Goal: Check status: Check status

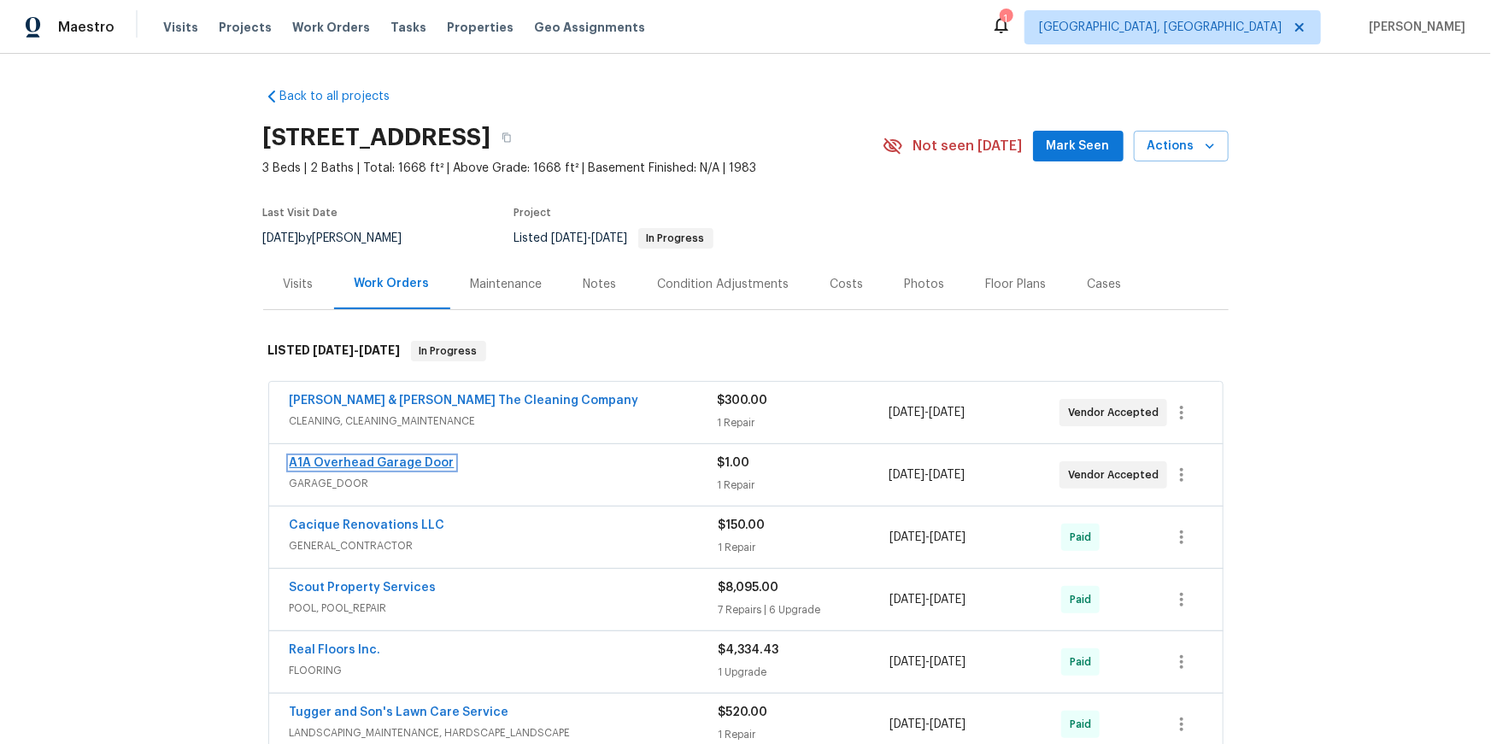
click at [426, 469] on link "A1A Overhead Garage Door" at bounding box center [372, 463] width 165 height 12
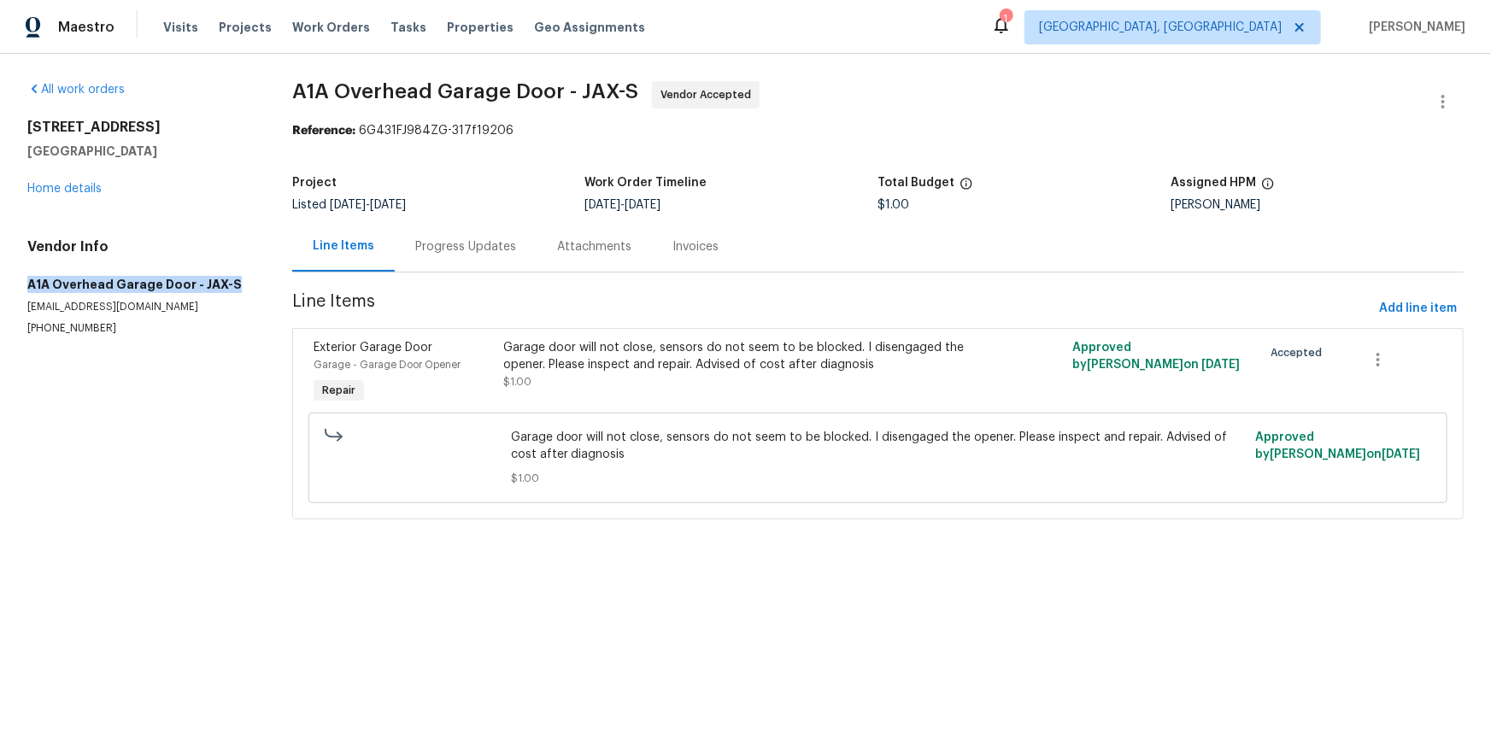
drag, startPoint x: 32, startPoint y: 320, endPoint x: 130, endPoint y: 333, distance: 99.1
click at [147, 341] on div "All work orders 1615 Oak Ridge Dr W Jacksonville, FL 32225 Home details Vendor …" at bounding box center [745, 310] width 1491 height 513
copy h5 "A1A Overhead Garage Door - JAX-S"
click at [498, 272] on div "Progress Updates" at bounding box center [466, 246] width 142 height 50
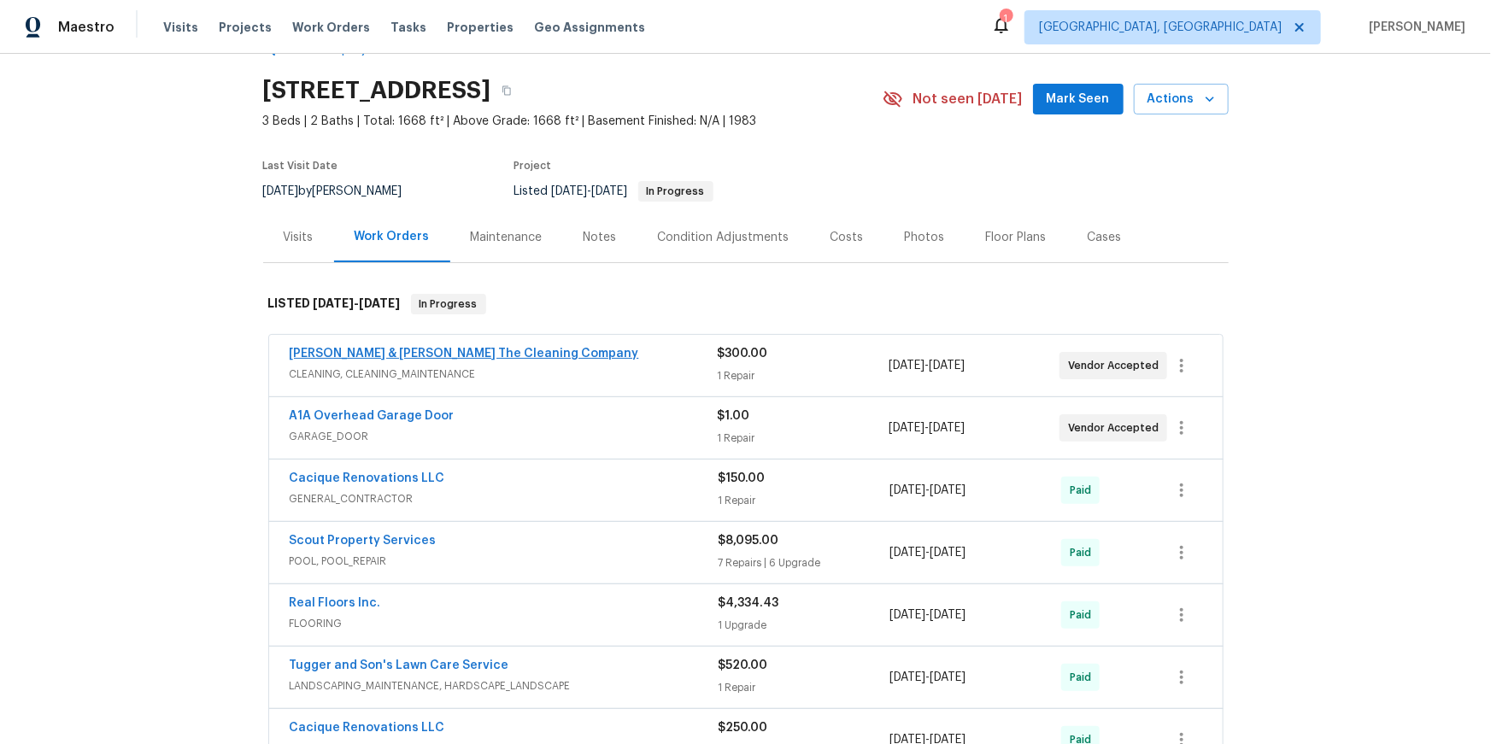
scroll to position [48, 0]
click at [431, 421] on link "A1A Overhead Garage Door" at bounding box center [372, 415] width 165 height 12
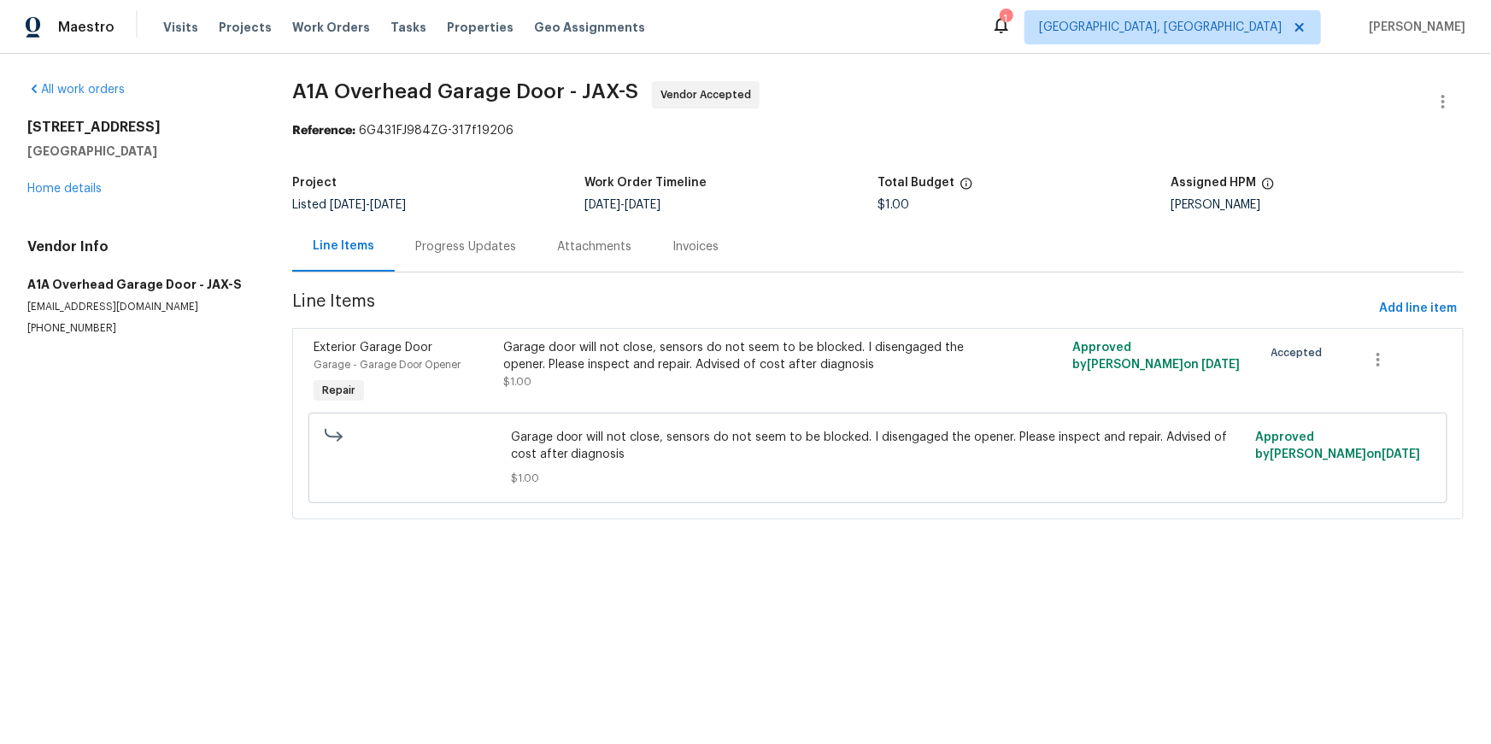
click at [478, 255] on div "Progress Updates" at bounding box center [465, 246] width 101 height 17
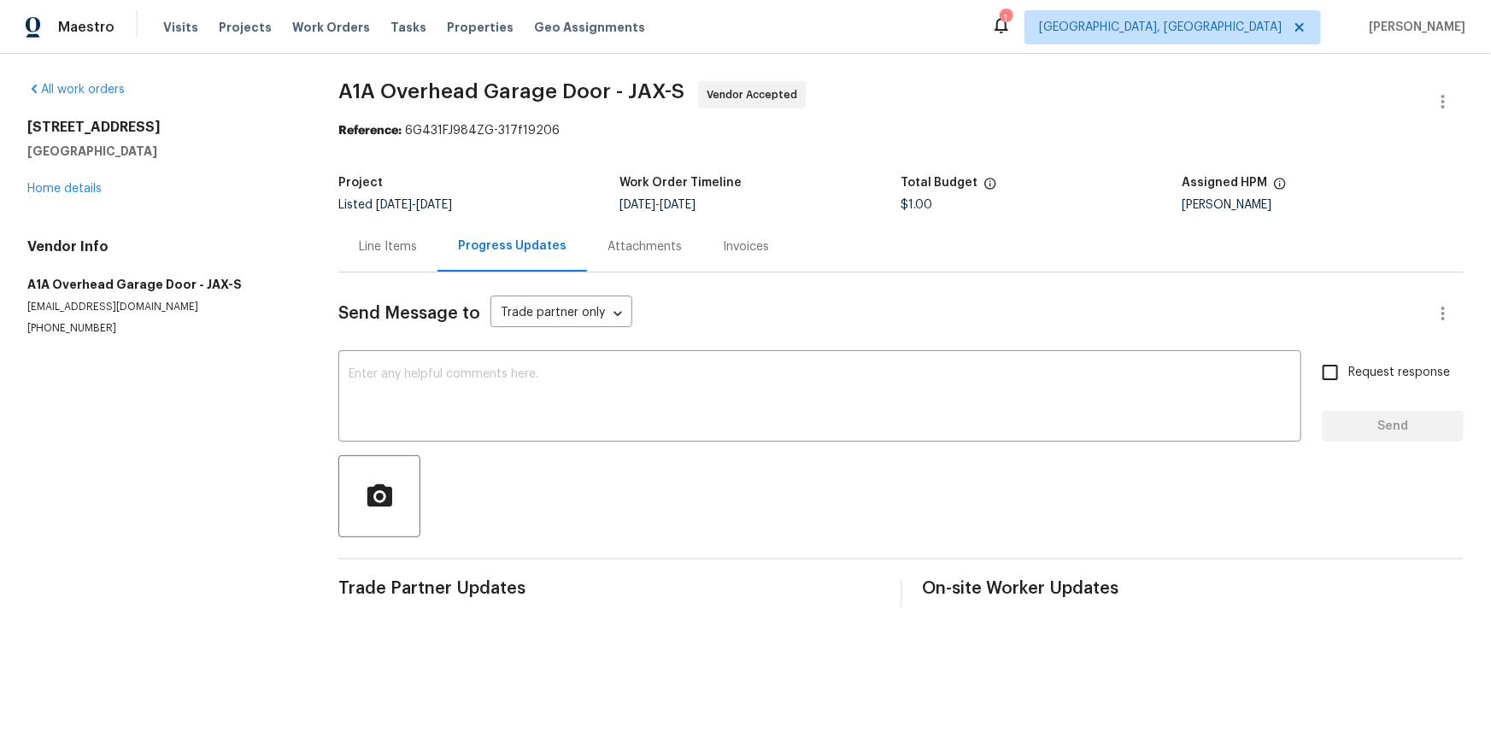
click at [669, 255] on div "Attachments" at bounding box center [644, 246] width 74 height 17
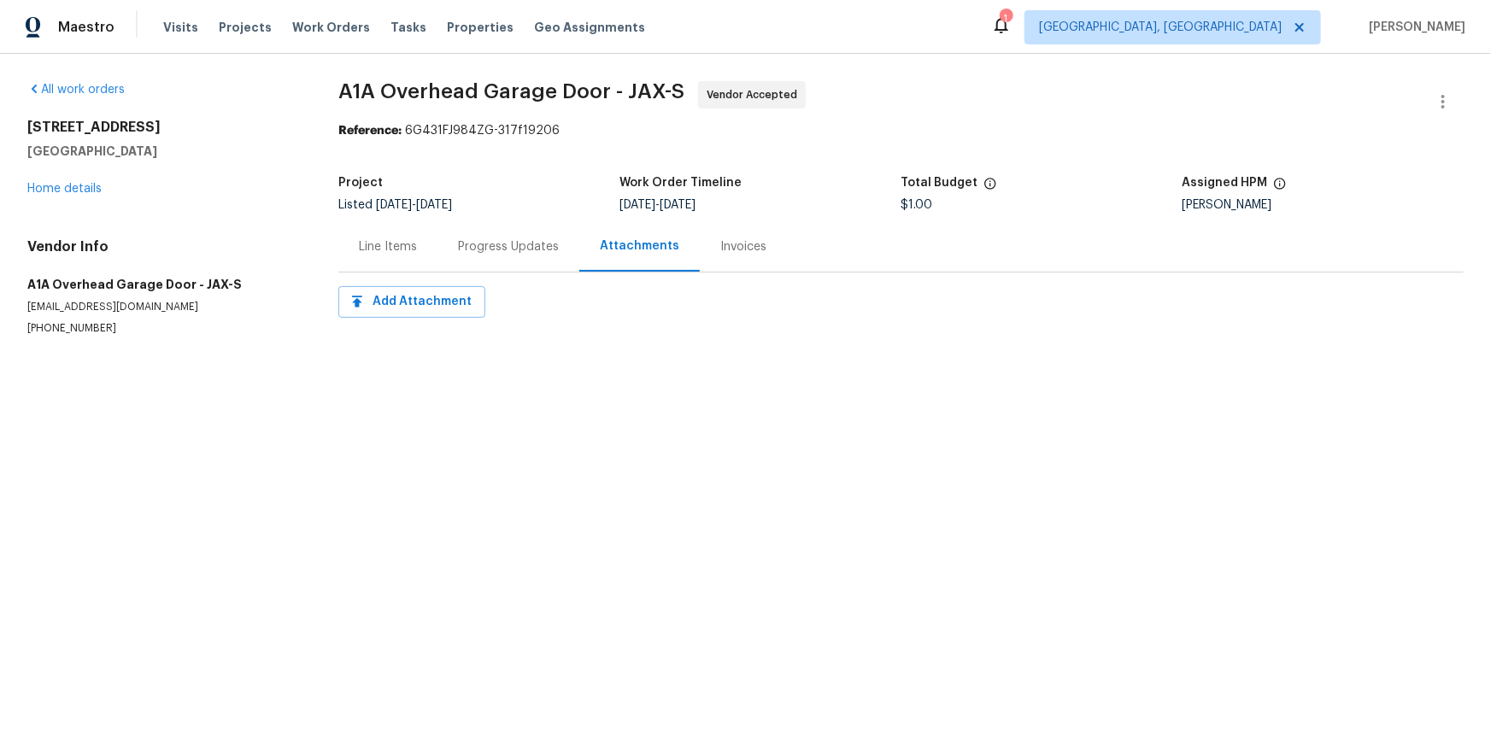
click at [544, 255] on div "Progress Updates" at bounding box center [508, 246] width 101 height 17
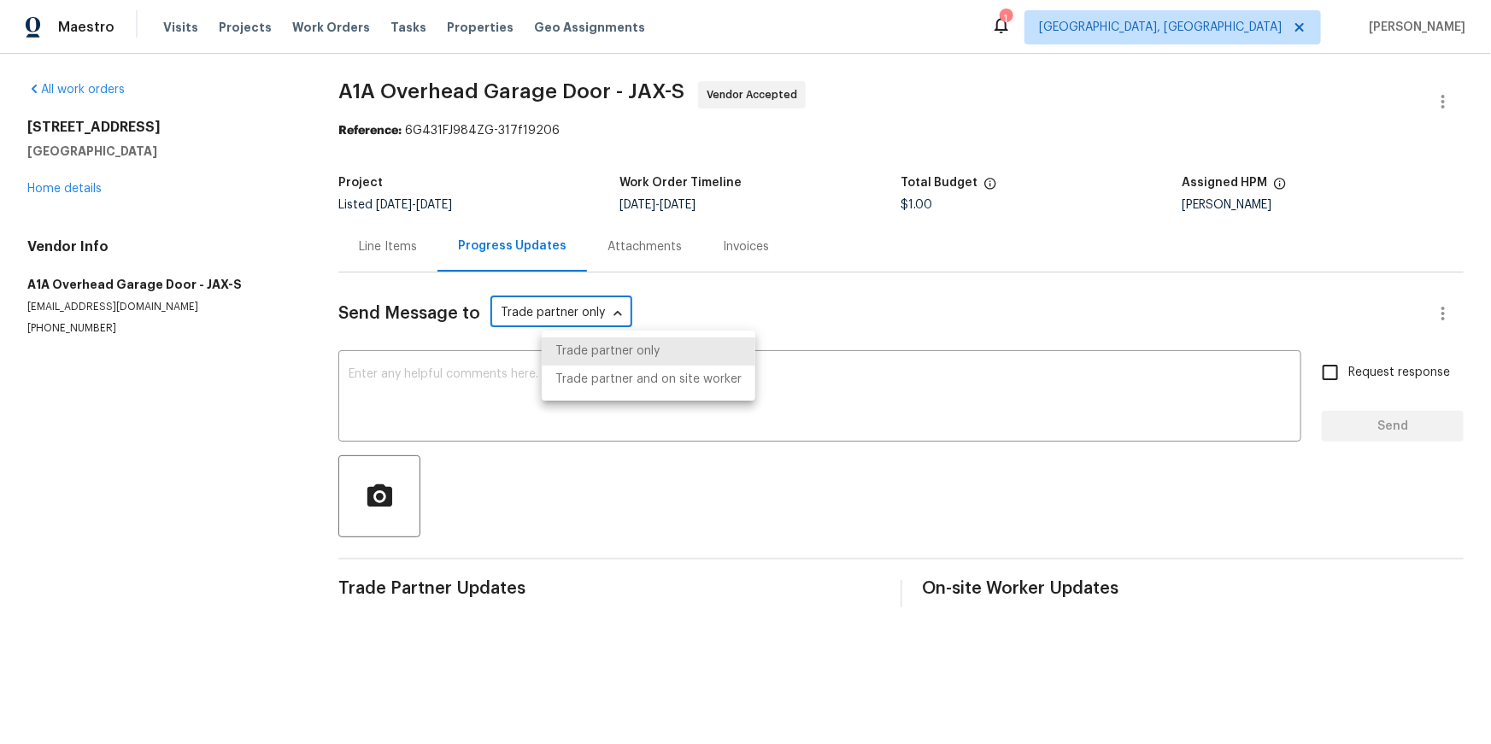
click at [612, 354] on body "Maestro Visits Projects Work Orders Tasks Properties Geo Assignments 1 [GEOGRAP…" at bounding box center [745, 317] width 1491 height 635
click at [614, 387] on li "Trade partner and on site worker" at bounding box center [649, 380] width 214 height 28
type input "Trade Partner and On-Site Worker"
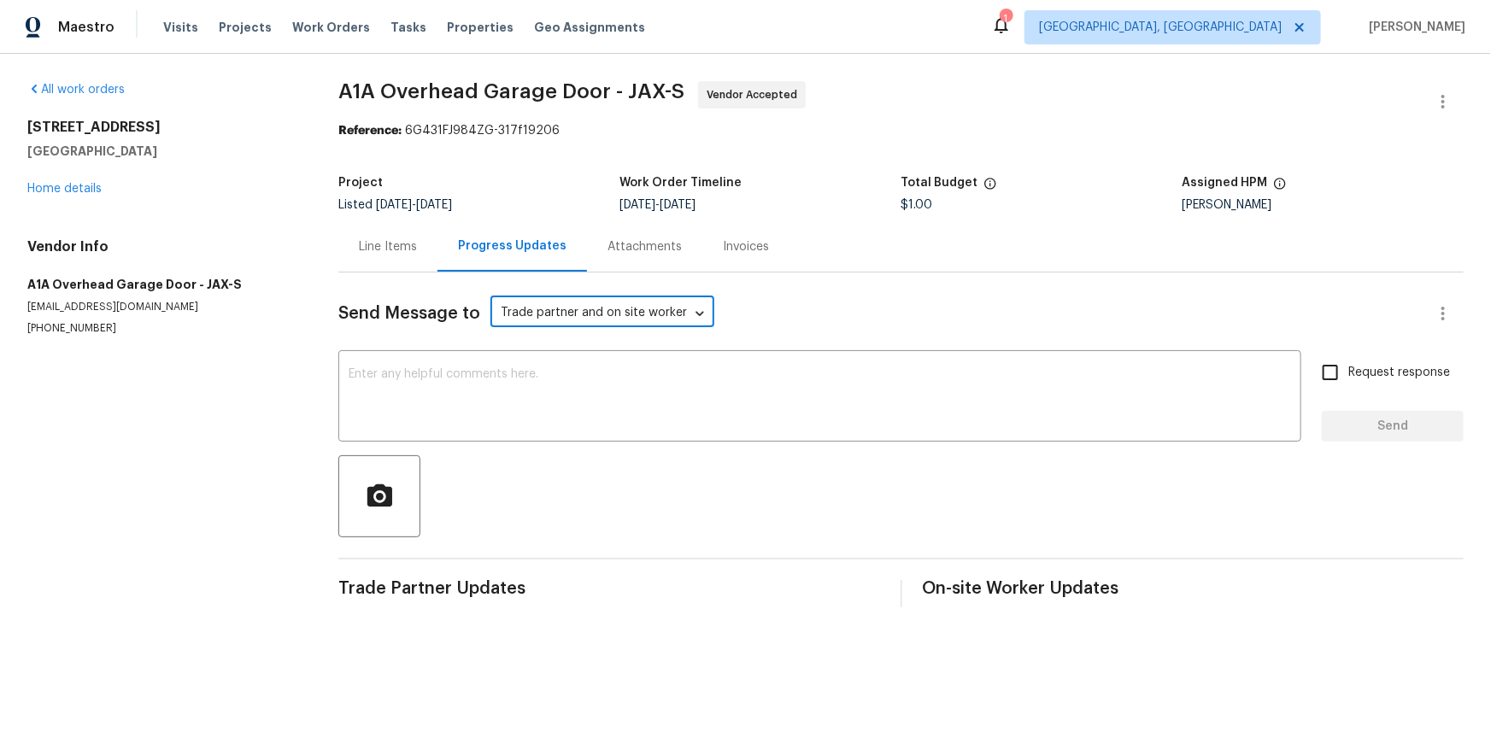
click at [437, 268] on div "Line Items" at bounding box center [387, 246] width 99 height 50
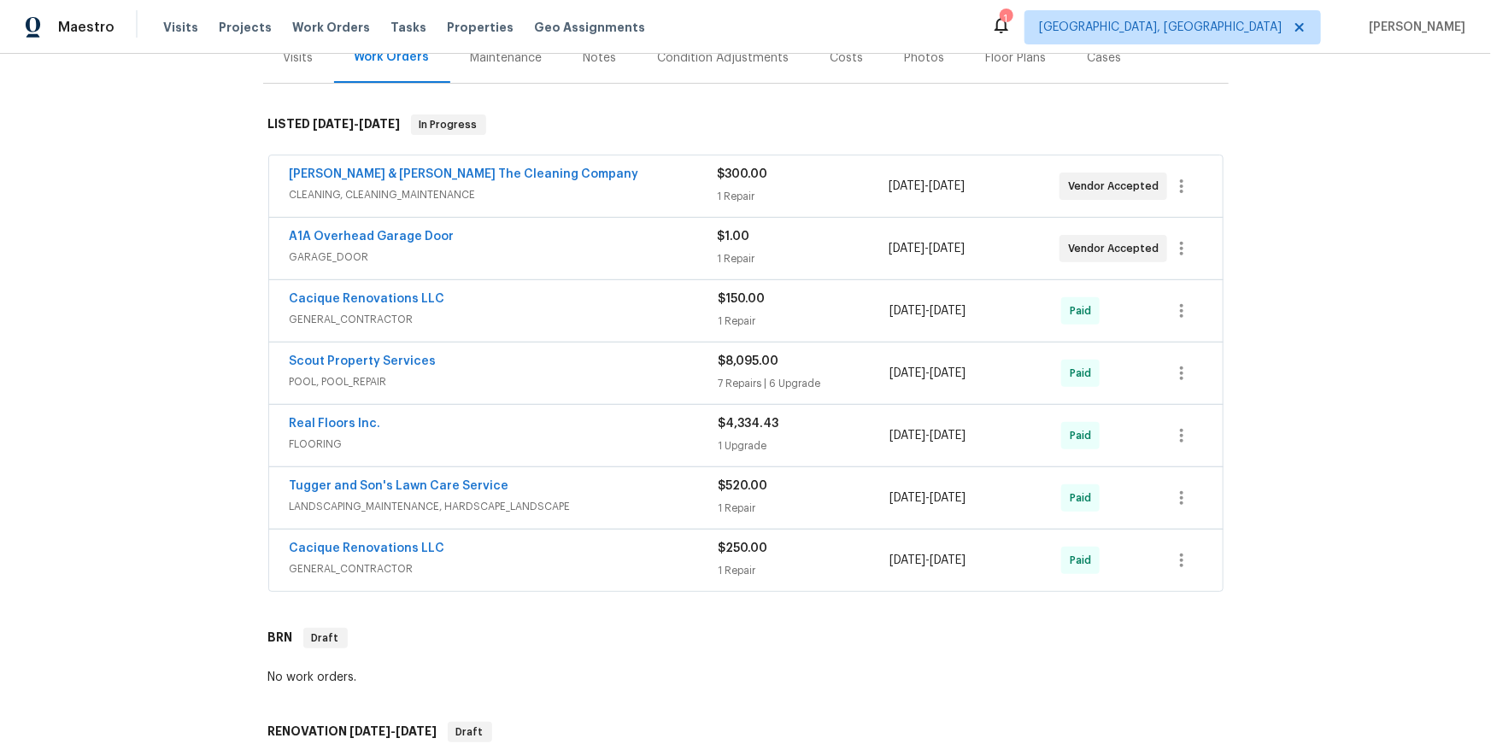
scroll to position [228, 0]
click at [420, 241] on link "A1A Overhead Garage Door" at bounding box center [372, 235] width 165 height 12
